Goal: Check status

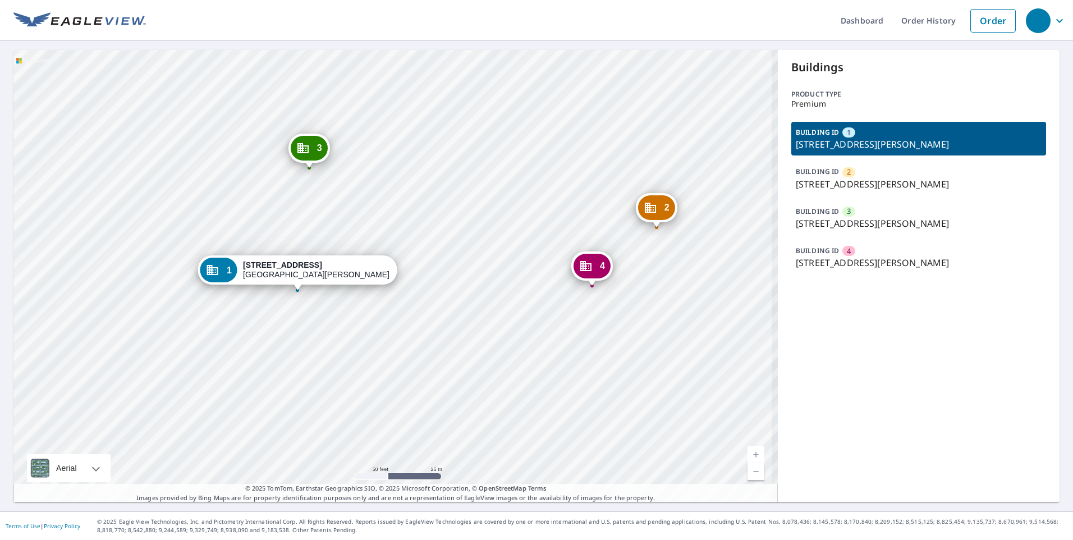
drag, startPoint x: 444, startPoint y: 240, endPoint x: 443, endPoint y: 196, distance: 43.8
click at [443, 196] on div "2 4951 E Portofino Landings Blvd Fort Pierce, FL 34947 3 5121 E Portofino Landi…" at bounding box center [395, 276] width 764 height 452
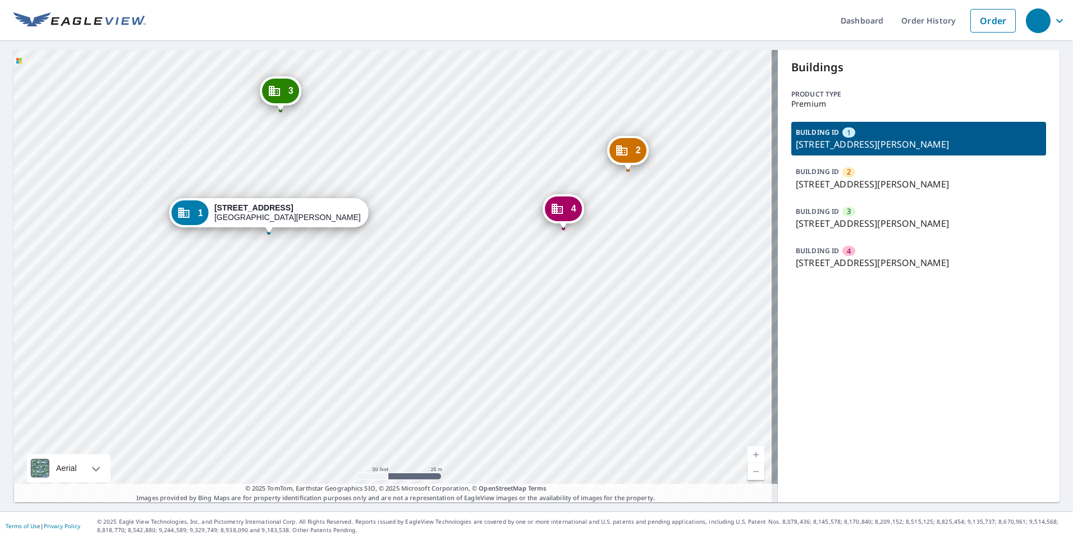
drag, startPoint x: 460, startPoint y: 207, endPoint x: 390, endPoint y: 176, distance: 75.9
click at [389, 177] on div "2 4951 E Portofino Landings Blvd Fort Pierce, FL 34947 3 5121 E Portofino Landi…" at bounding box center [395, 276] width 764 height 452
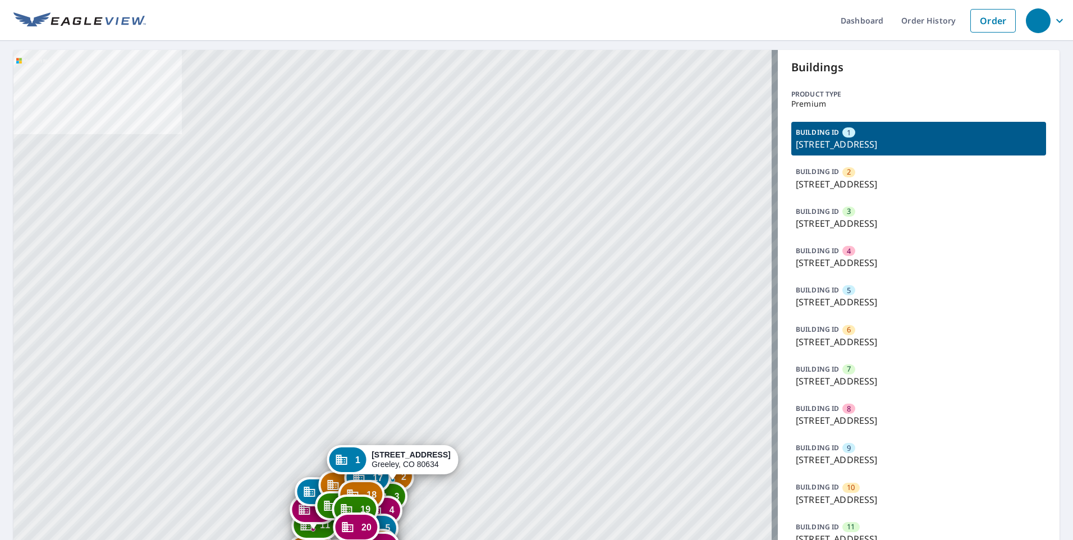
drag, startPoint x: 850, startPoint y: 288, endPoint x: 820, endPoint y: 294, distance: 30.2
click at [849, 288] on div "BUILDING ID 5 3950 W 12th St, Greeley, CO, 80634" at bounding box center [918, 297] width 255 height 34
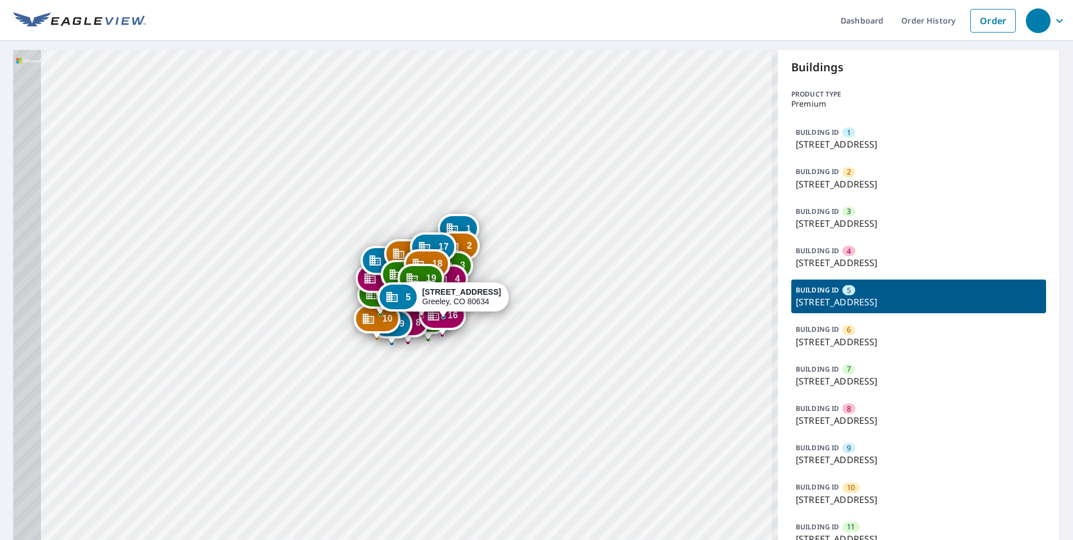
drag, startPoint x: 552, startPoint y: 209, endPoint x: 545, endPoint y: 217, distance: 10.7
click at [558, 193] on div "1 3950 W 12th St Greeley, CO 80634 2 3950 W 12th St Greeley, CO 80634 3 3950 W …" at bounding box center [395, 482] width 764 height 864
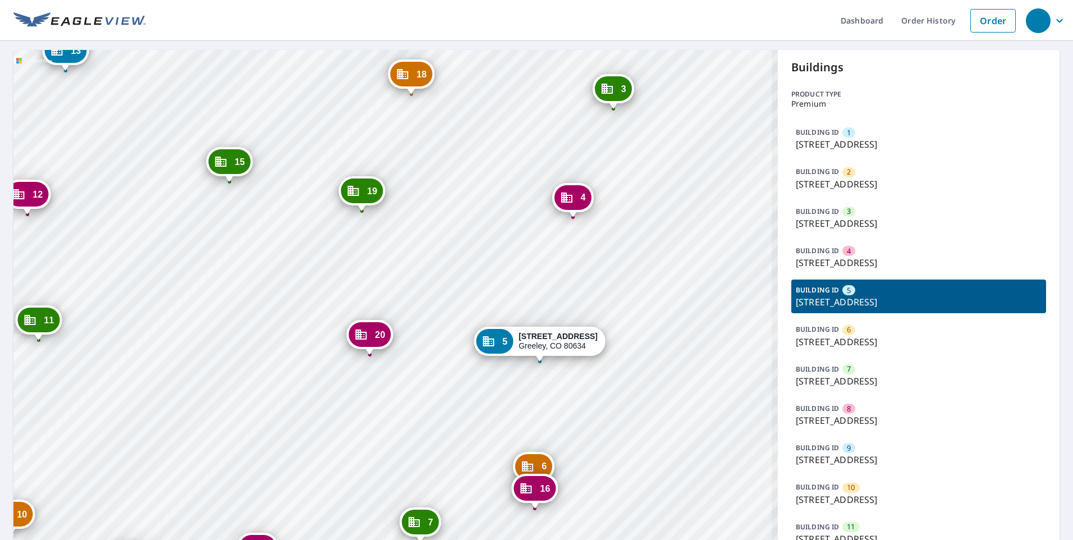
drag, startPoint x: 627, startPoint y: 292, endPoint x: 569, endPoint y: 199, distance: 109.5
click at [569, 200] on div "1 3950 W 12th St Greeley, CO 80634 2 3950 W 12th St Greeley, CO 80634 3 3950 W …" at bounding box center [395, 482] width 764 height 864
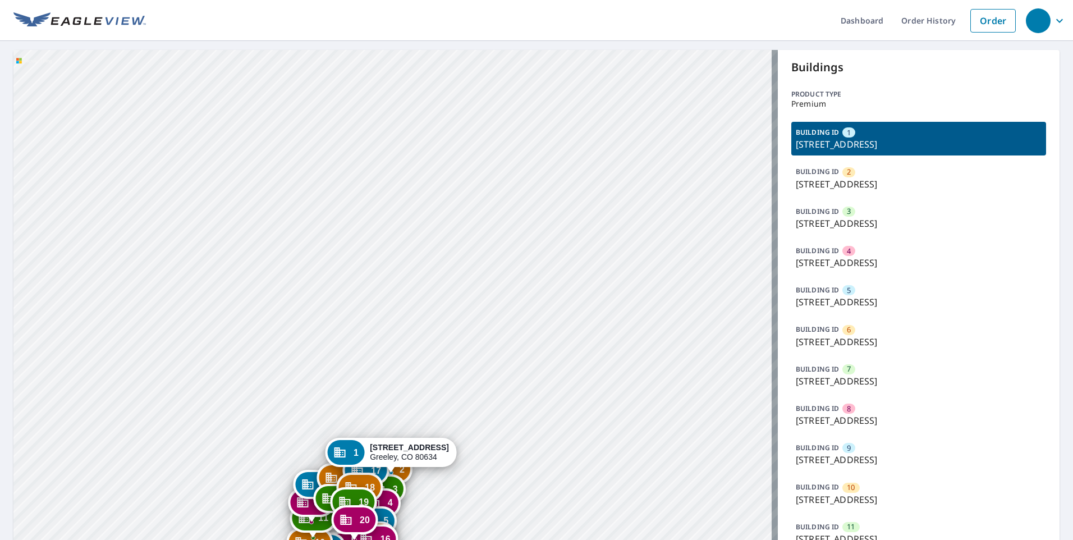
drag, startPoint x: 400, startPoint y: 286, endPoint x: 454, endPoint y: 152, distance: 144.0
click at [422, 110] on div "2 [STREET_ADDRESS] 3 [STREET_ADDRESS] 4 [STREET_ADDRESS] 5 [STREET_ADDRESS] 6 […" at bounding box center [395, 482] width 764 height 864
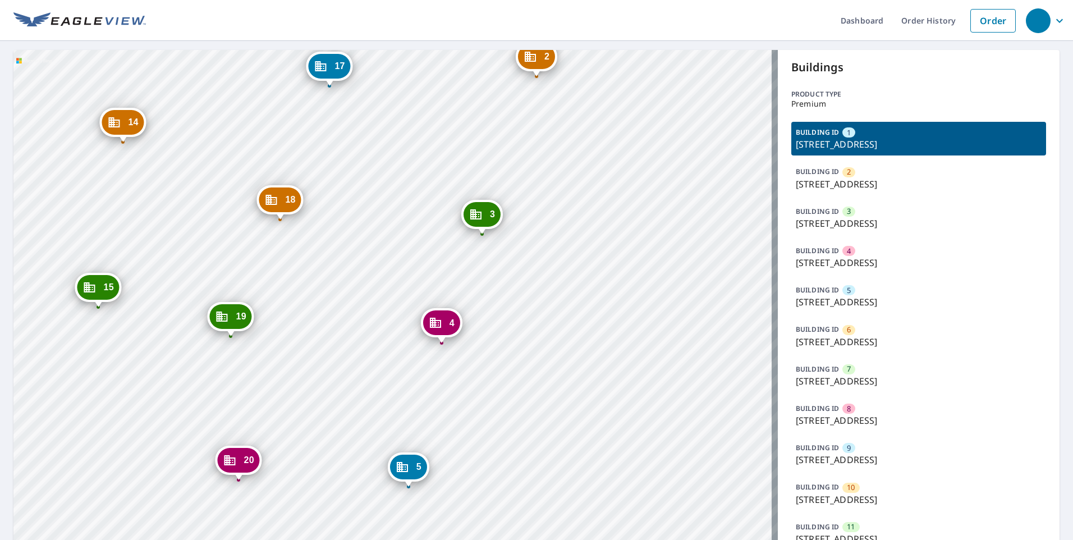
click at [635, 182] on div "2 [STREET_ADDRESS] 3 [STREET_ADDRESS] 4 [STREET_ADDRESS] 5 [STREET_ADDRESS] 6 […" at bounding box center [395, 482] width 764 height 864
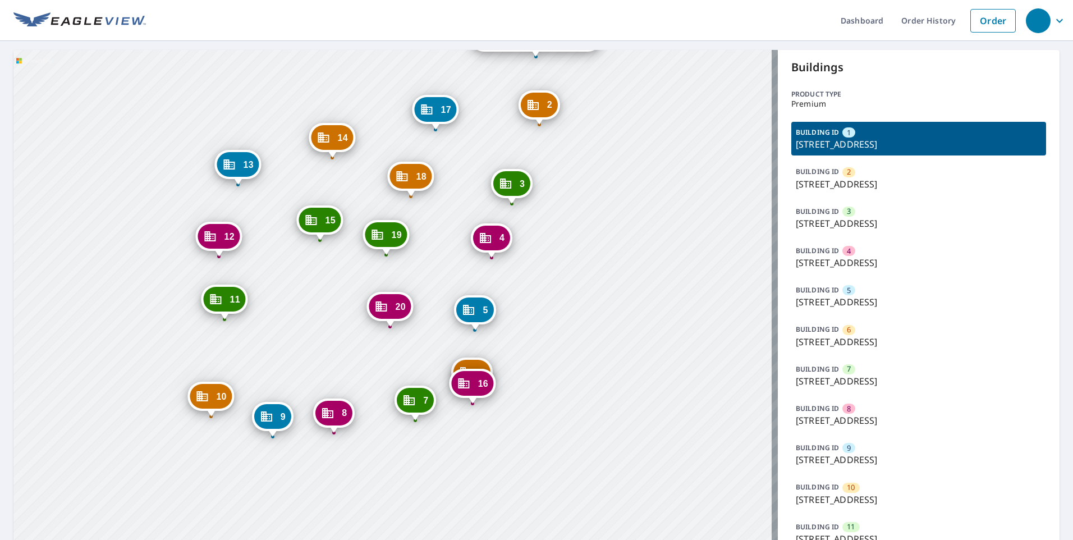
drag, startPoint x: 456, startPoint y: 357, endPoint x: 447, endPoint y: 243, distance: 114.3
click at [447, 244] on div "2 [STREET_ADDRESS] 3 [STREET_ADDRESS] 4 [STREET_ADDRESS] 5 [STREET_ADDRESS] 6 […" at bounding box center [395, 482] width 764 height 864
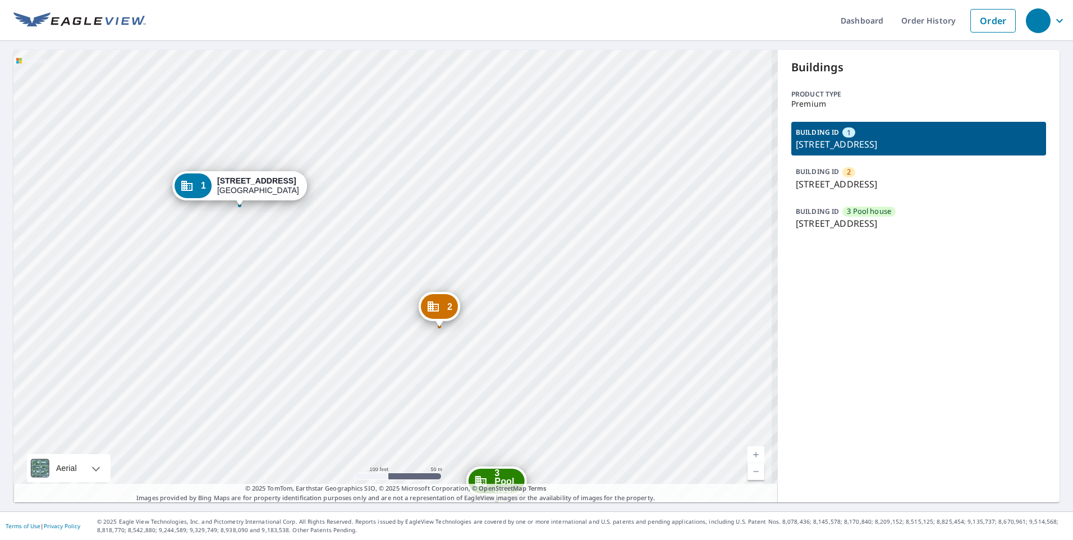
drag, startPoint x: 300, startPoint y: 248, endPoint x: 373, endPoint y: 305, distance: 92.7
click at [373, 306] on div "2 [STREET_ADDRESS] 3 Pool hou... [STREET_ADDRESS][PERSON_NAME] [STREET_ADDRESS]" at bounding box center [395, 276] width 764 height 452
